Goal: Task Accomplishment & Management: Manage account settings

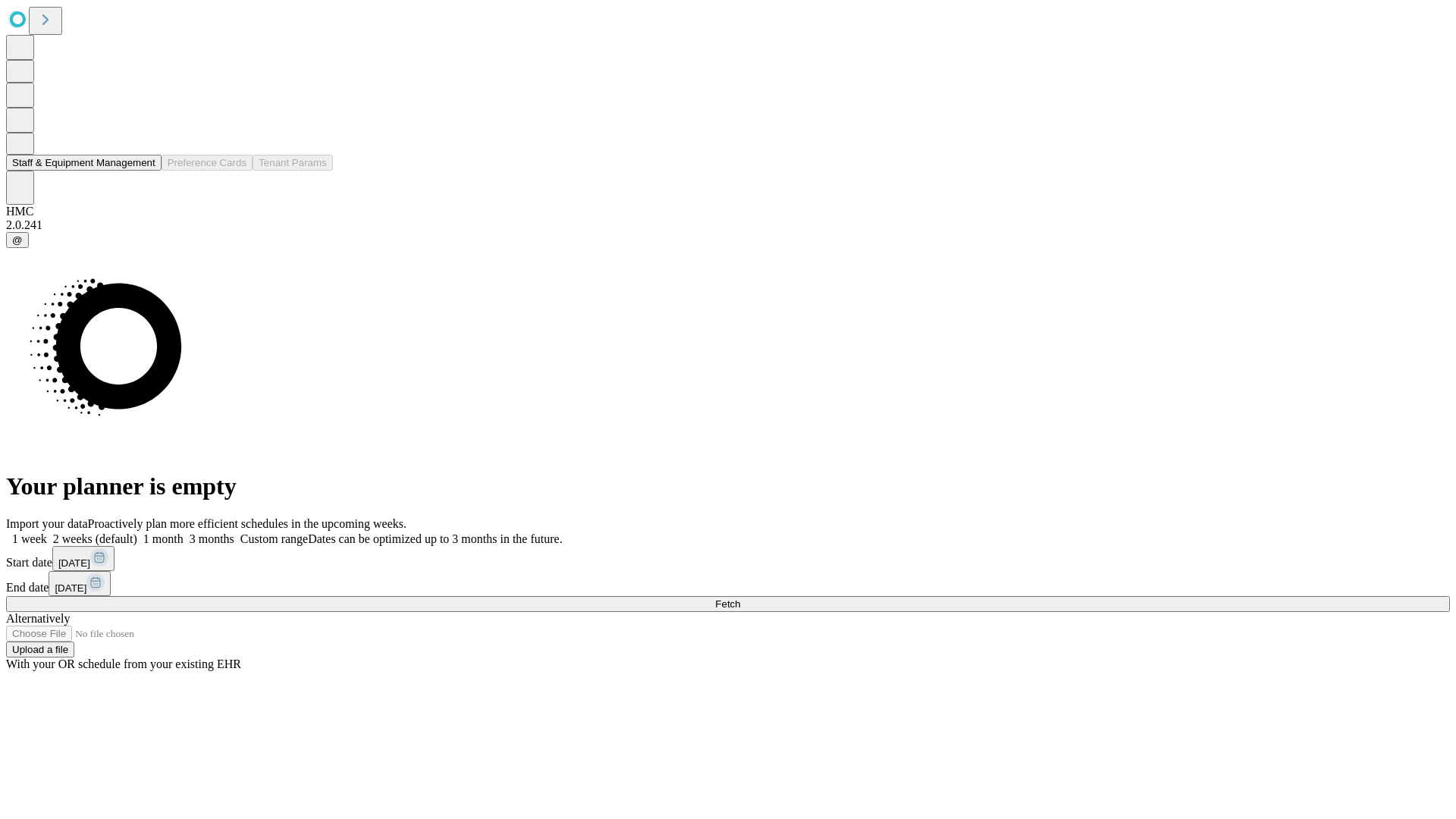
click at [142, 170] on button "Staff & Equipment Management" at bounding box center [83, 162] width 155 height 16
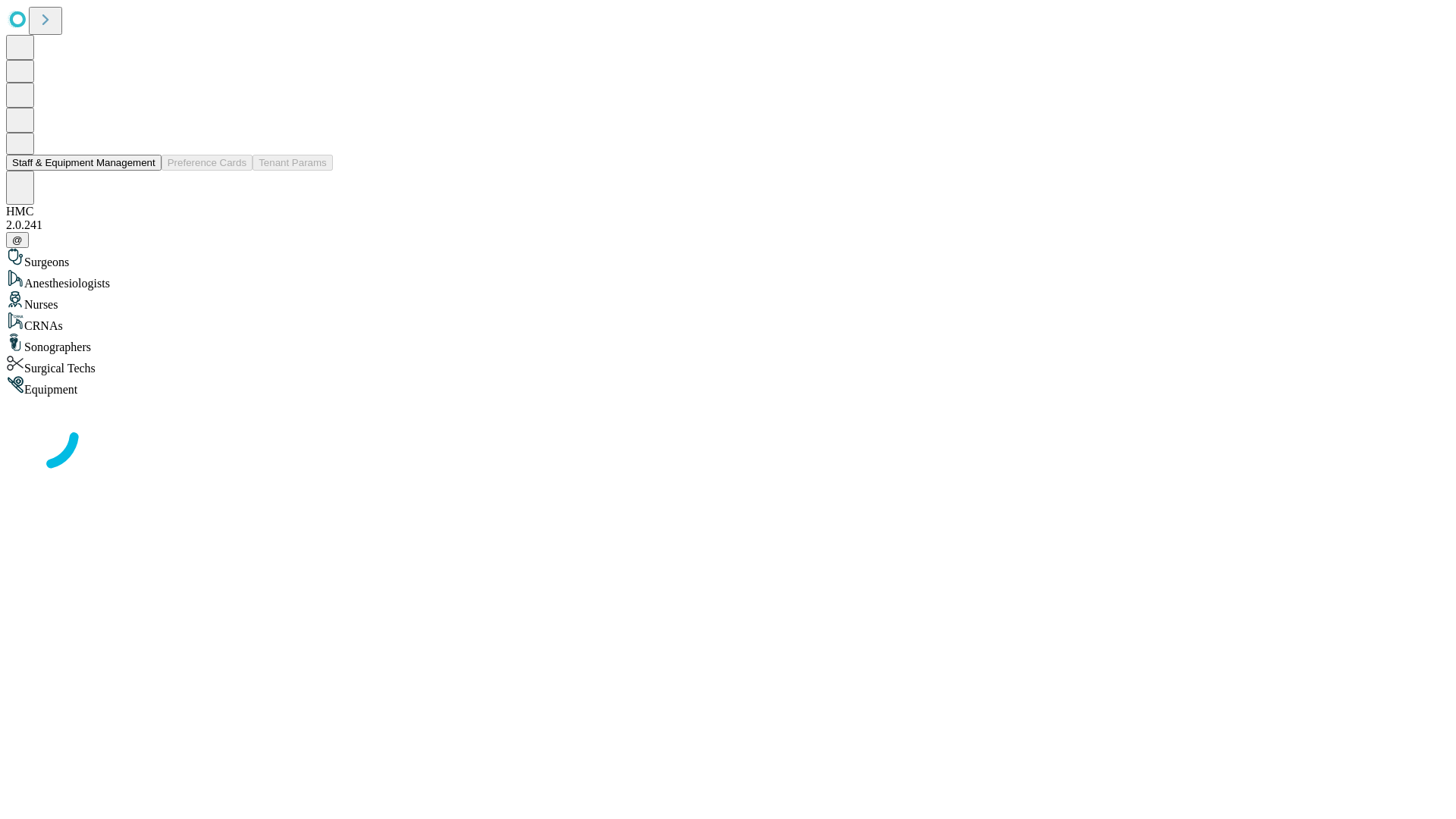
click at [144, 170] on button "Staff & Equipment Management" at bounding box center [83, 162] width 155 height 16
